Goal: Task Accomplishment & Management: Manage account settings

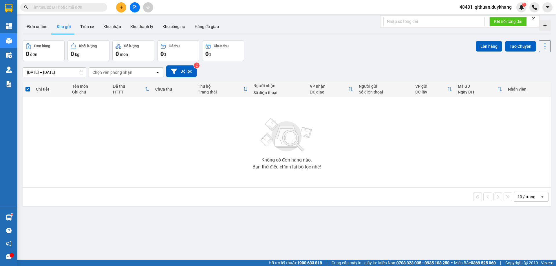
click at [100, 6] on input "text" at bounding box center [66, 7] width 68 height 6
click at [99, 6] on input "text" at bounding box center [66, 7] width 68 height 6
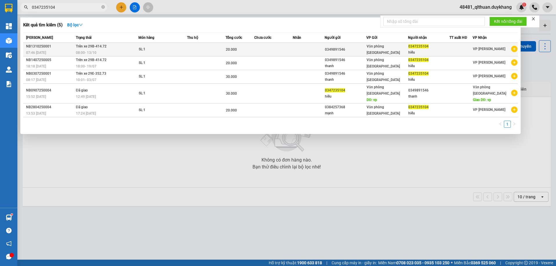
type input "0347235104"
click at [181, 48] on div "SL: 1" at bounding box center [160, 49] width 43 height 6
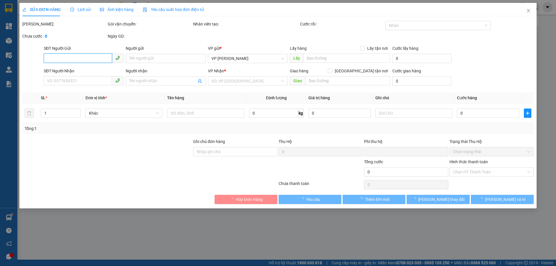
type input "0349891546"
type input "0347235104"
type input "hiếu"
type input "0"
type input "20.000"
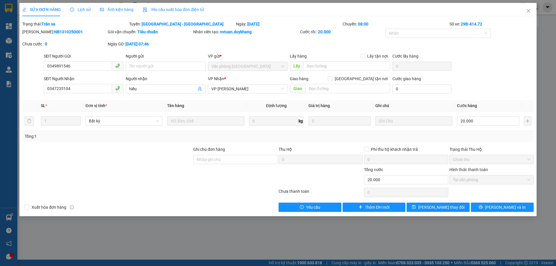
click at [327, 173] on div at bounding box center [320, 176] width 85 height 20
click at [462, 181] on span "Tại văn phòng" at bounding box center [491, 179] width 77 height 9
click at [525, 11] on span "Close" at bounding box center [528, 11] width 16 height 16
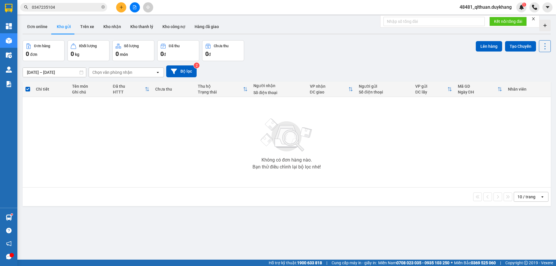
click at [82, 5] on input "0347235104" at bounding box center [66, 7] width 68 height 6
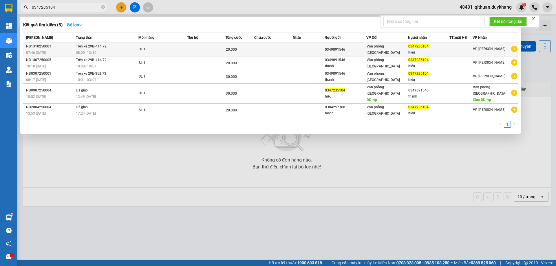
click at [447, 48] on div "0347235104" at bounding box center [428, 46] width 41 height 6
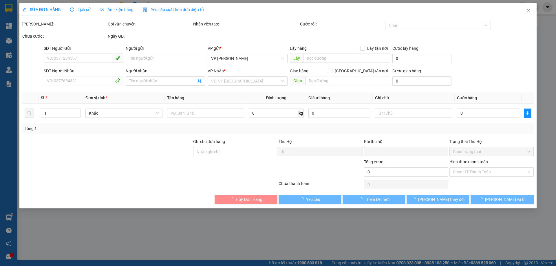
type input "0349891546"
type input "0347235104"
type input "hiếu"
type input "0"
type input "20.000"
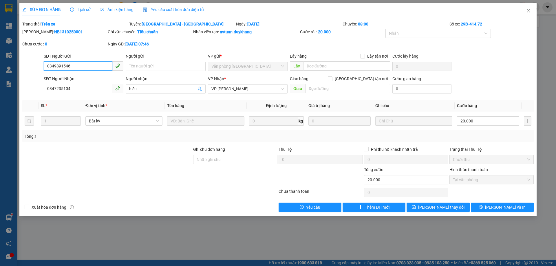
click at [491, 178] on span "Tại văn phòng" at bounding box center [491, 179] width 77 height 9
click at [419, 168] on div "Tổng cước" at bounding box center [406, 170] width 84 height 9
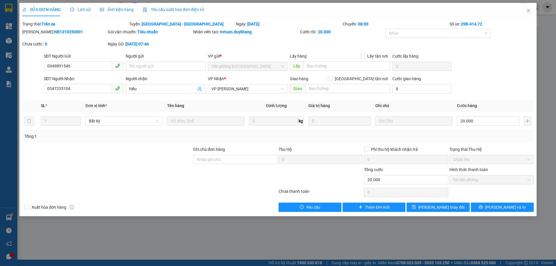
click at [418, 170] on div "Tổng cước" at bounding box center [406, 170] width 84 height 9
click at [526, 9] on icon "close" at bounding box center [528, 10] width 5 height 5
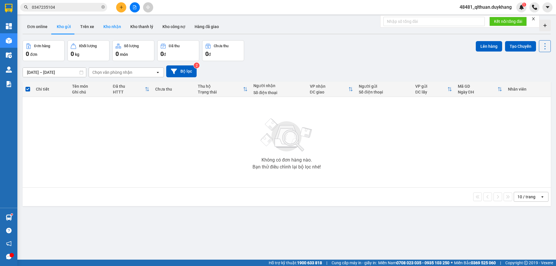
click at [106, 26] on button "Kho nhận" at bounding box center [112, 27] width 27 height 14
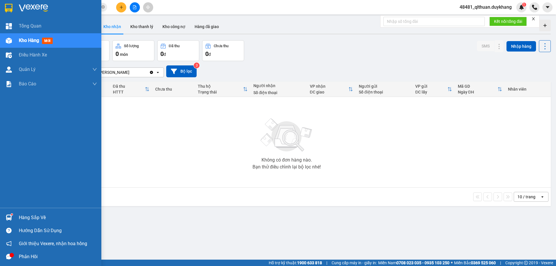
click at [12, 214] on sup at bounding box center [12, 215] width 2 height 2
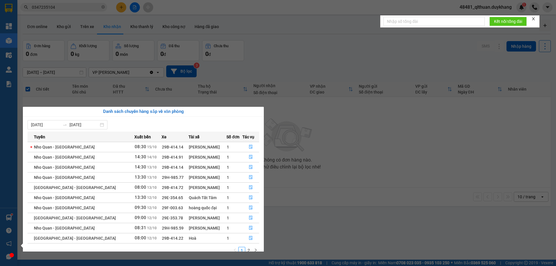
click at [240, 60] on section "Kết quả tìm kiếm ( 5 ) Bộ lọc Mã ĐH Trạng thái Món hàng Thu hộ Tổng cước Chưa c…" at bounding box center [278, 133] width 556 height 266
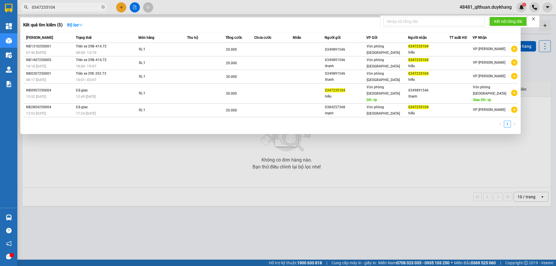
click at [91, 7] on input "0347235104" at bounding box center [66, 7] width 68 height 6
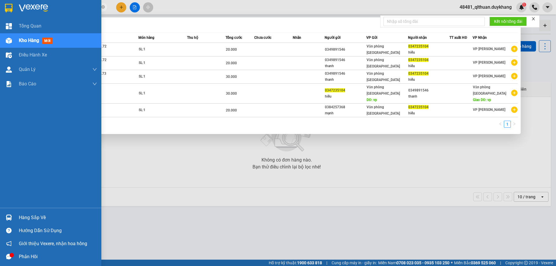
click at [21, 218] on div "Hàng sắp về" at bounding box center [58, 217] width 78 height 9
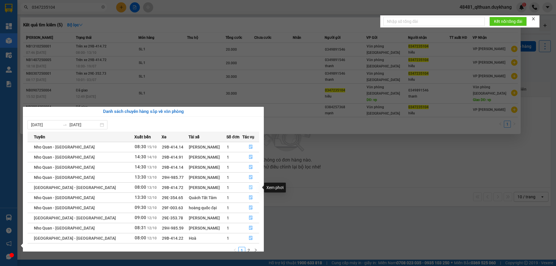
click at [249, 188] on icon "file-done" at bounding box center [251, 187] width 4 height 4
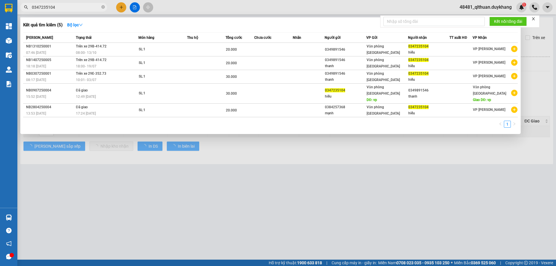
type input "[DATE]"
click at [222, 173] on div at bounding box center [278, 133] width 556 height 266
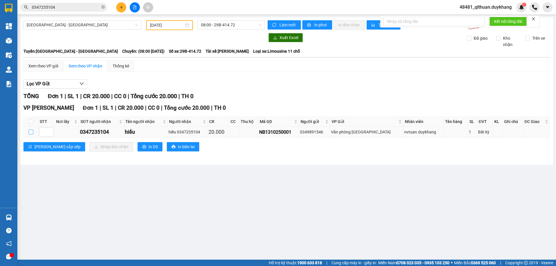
click at [30, 132] on input "checkbox" at bounding box center [31, 132] width 5 height 5
checkbox input "true"
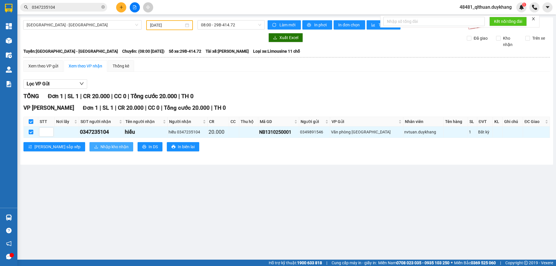
click at [100, 147] on span "Nhập kho nhận" at bounding box center [114, 147] width 28 height 6
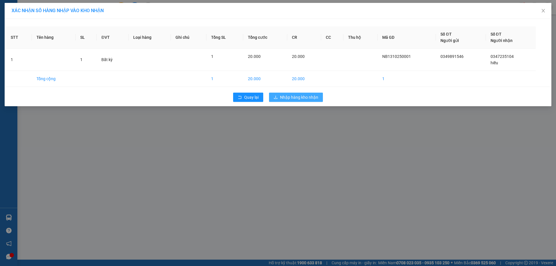
click at [291, 100] on span "Nhập hàng kho nhận" at bounding box center [299, 97] width 38 height 6
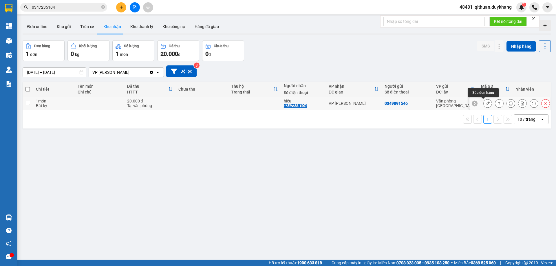
click at [485, 102] on icon at bounding box center [487, 103] width 4 height 4
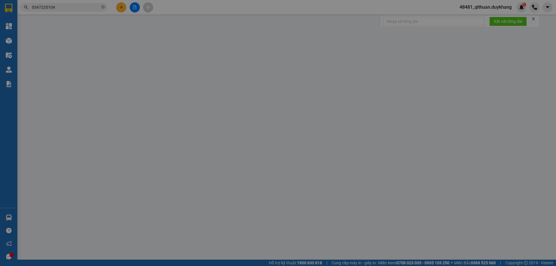
type input "0349891546"
type input "0347235104"
type input "hiếu"
type input "0"
type input "20.000"
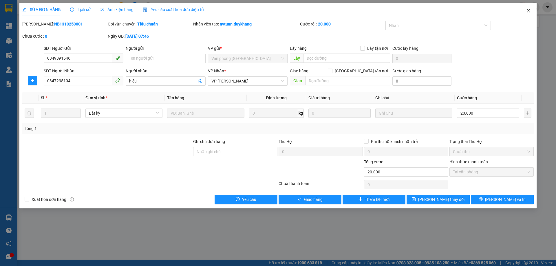
click at [526, 10] on icon "close" at bounding box center [528, 10] width 5 height 5
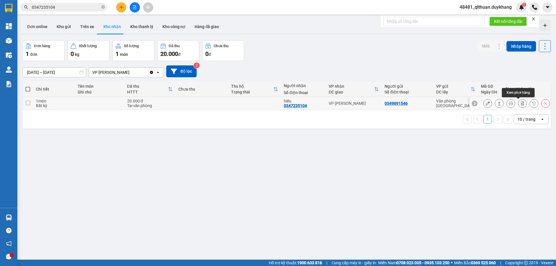
click at [520, 104] on icon at bounding box center [522, 103] width 4 height 4
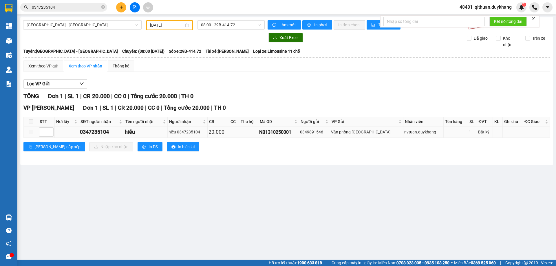
click at [30, 132] on span at bounding box center [31, 132] width 5 height 5
click at [30, 135] on label at bounding box center [31, 132] width 5 height 6
click at [271, 88] on div "Lọc VP Gửi" at bounding box center [286, 84] width 526 height 10
